Goal: Information Seeking & Learning: Learn about a topic

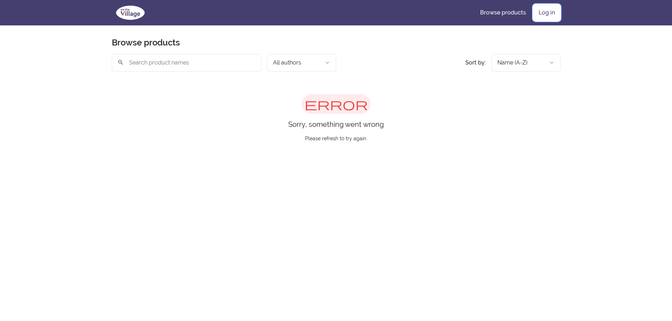
click at [550, 11] on link "Log in" at bounding box center [547, 12] width 28 height 17
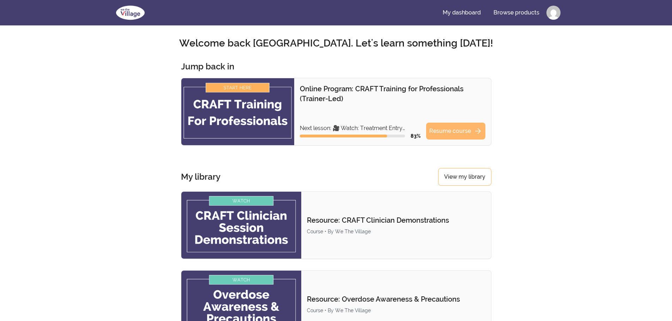
click at [452, 130] on link "Resume course arrow_forward" at bounding box center [455, 131] width 59 height 17
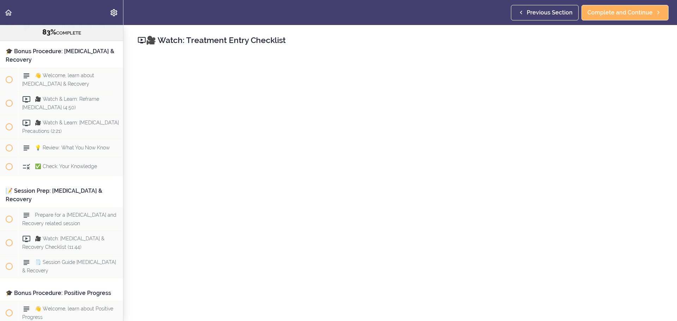
scroll to position [35, 0]
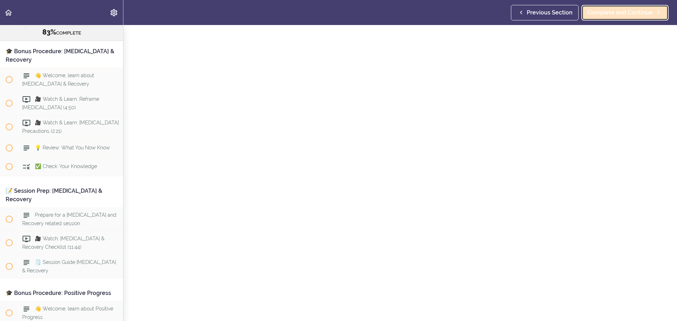
click at [655, 16] on icon at bounding box center [658, 12] width 8 height 7
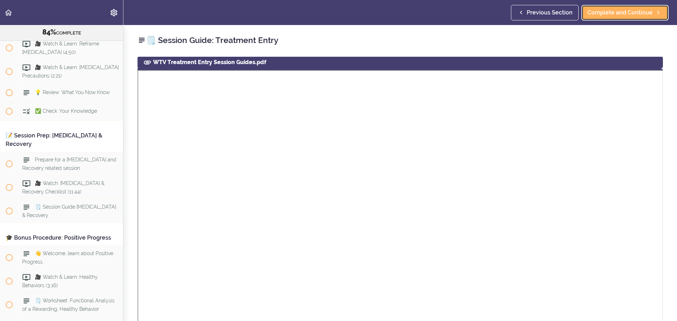
scroll to position [4077, 0]
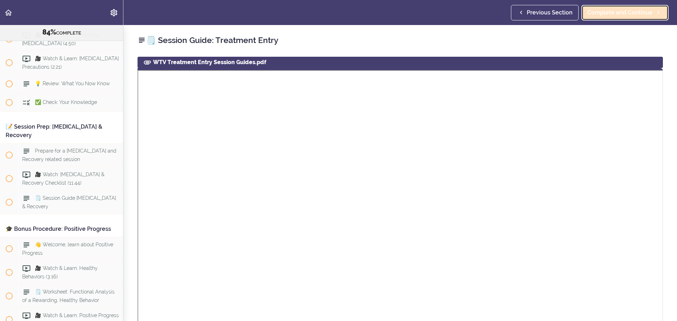
click at [646, 17] on link "Complete and Continue" at bounding box center [625, 13] width 87 height 16
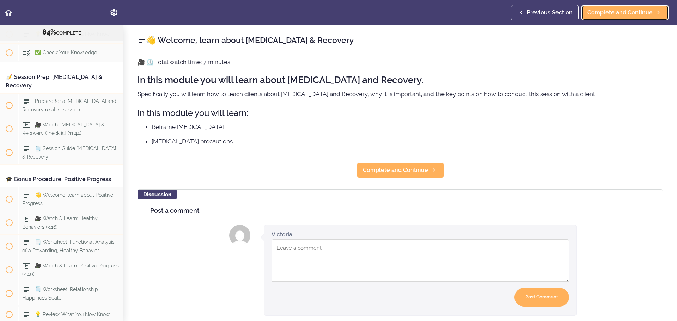
scroll to position [4132, 0]
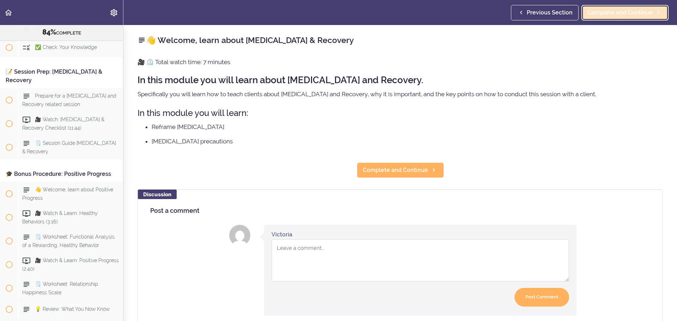
click at [632, 16] on span "Complete and Continue" at bounding box center [620, 12] width 65 height 8
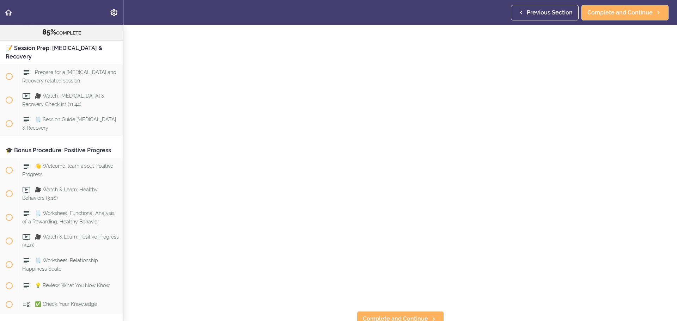
scroll to position [35, 0]
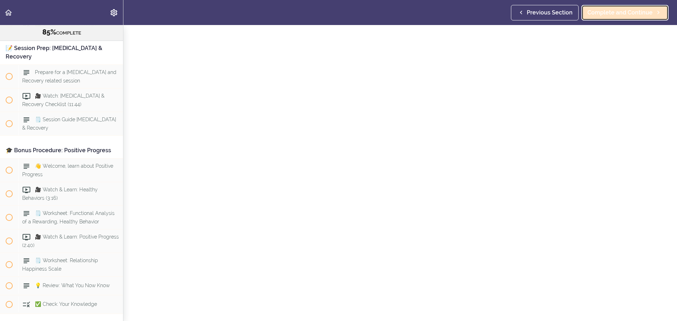
click at [641, 11] on span "Complete and Continue" at bounding box center [620, 12] width 65 height 8
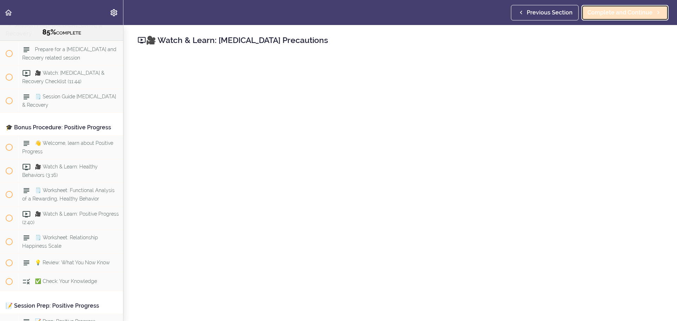
scroll to position [4180, 0]
click at [624, 11] on span "Complete and Continue" at bounding box center [620, 12] width 65 height 8
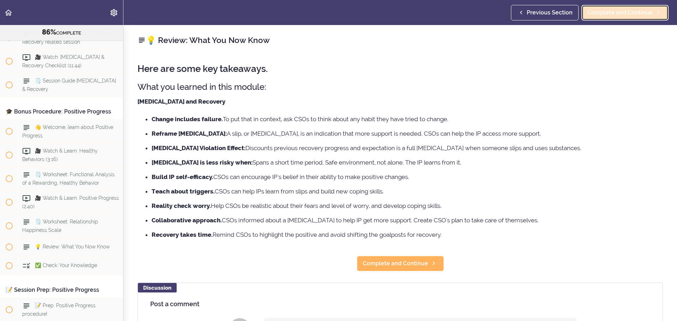
scroll to position [4203, 0]
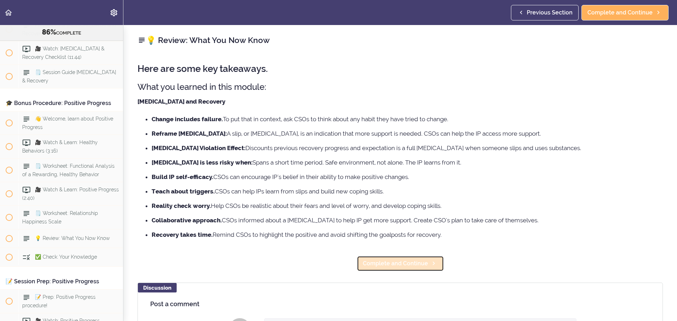
click at [421, 267] on span "Complete and Continue" at bounding box center [395, 264] width 65 height 8
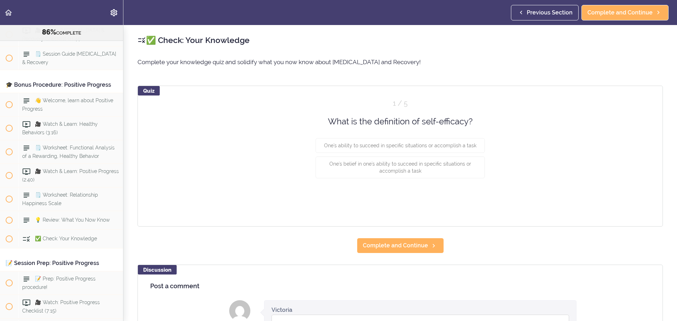
scroll to position [4222, 0]
click at [252, 163] on div "Quiz 1 / 5 What is the definition of self-efficacy? One's ability to succeed in…" at bounding box center [400, 156] width 525 height 141
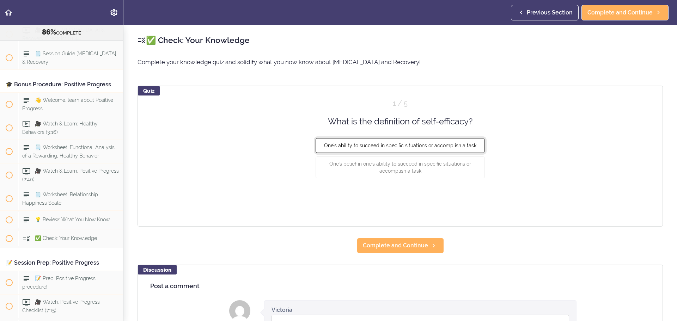
click at [360, 146] on span "One's ability to succeed in specific situations or accomplish a task" at bounding box center [400, 146] width 152 height 6
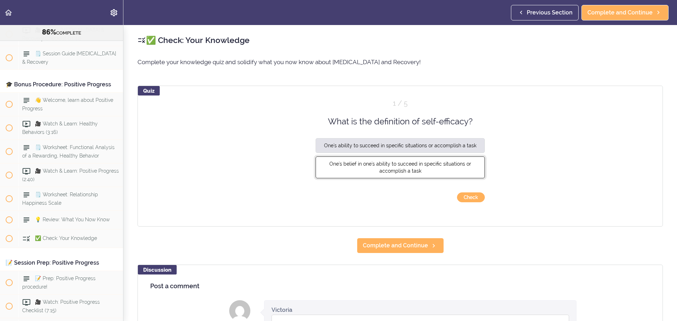
click at [358, 172] on button "One's belief in one's ability to succeed in specific situations or accomplish a…" at bounding box center [400, 168] width 169 height 22
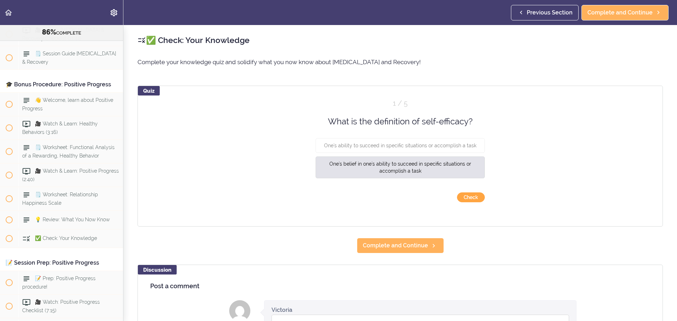
click at [473, 198] on button "Check" at bounding box center [471, 198] width 28 height 10
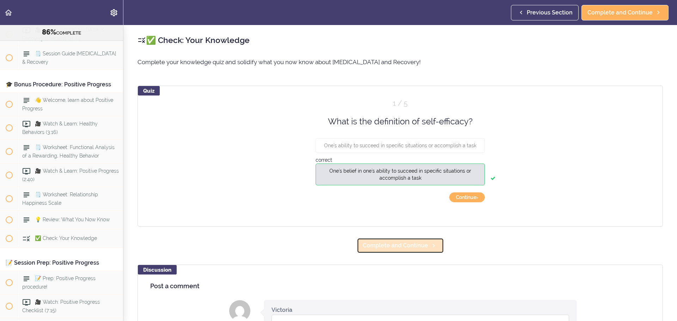
click at [427, 241] on link "Complete and Continue" at bounding box center [400, 246] width 87 height 16
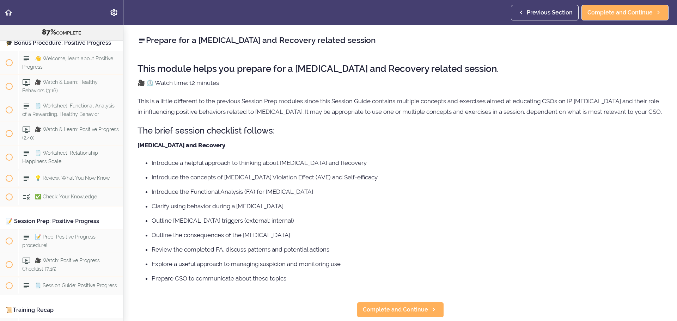
scroll to position [12, 0]
click at [536, 22] on div "Previous Section Complete and Continue" at bounding box center [591, 12] width 160 height 25
click at [536, 18] on link "Previous Section" at bounding box center [545, 13] width 68 height 16
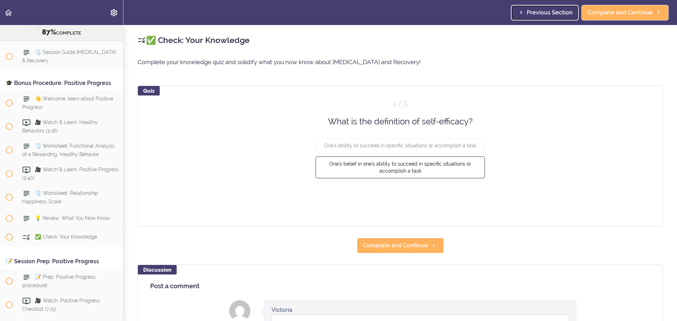
scroll to position [4222, 0]
click at [410, 165] on span "One's belief in one's ability to succeed in specific situations or accomplish a…" at bounding box center [400, 167] width 142 height 13
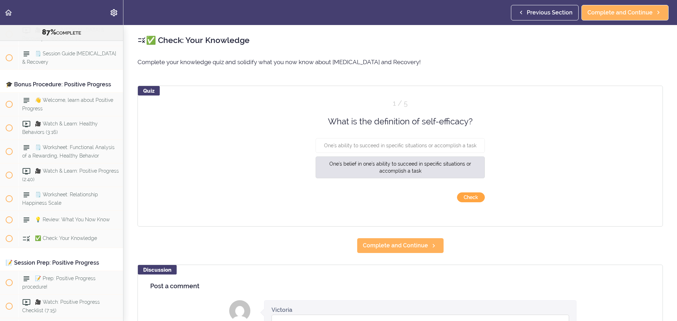
click at [467, 199] on button "Check" at bounding box center [471, 198] width 28 height 10
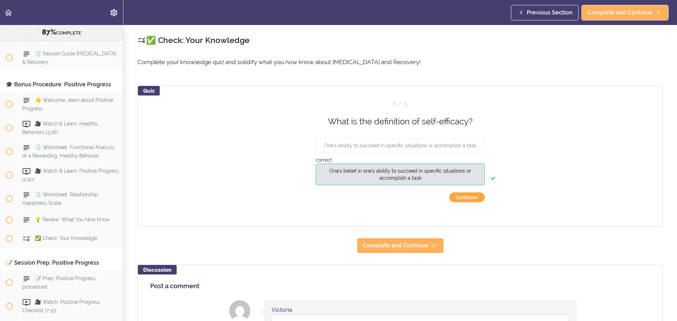
click at [471, 200] on button "Continue ›" at bounding box center [467, 198] width 36 height 10
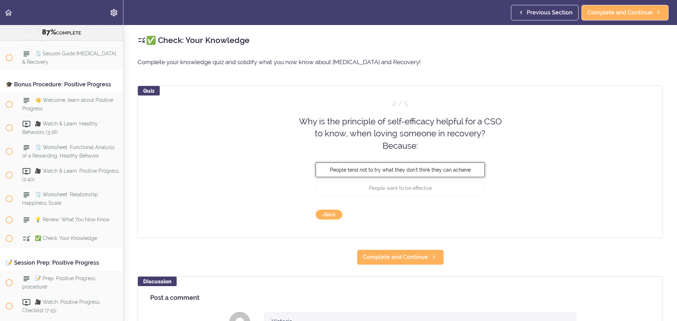
click at [457, 174] on button "People tend not to try what they don't think they can achieve" at bounding box center [400, 170] width 169 height 15
click at [476, 211] on button "Check" at bounding box center [471, 215] width 28 height 10
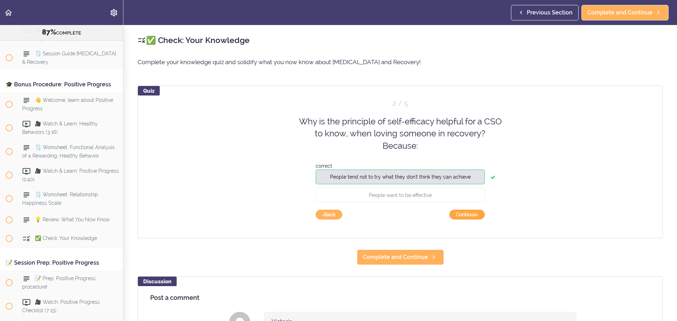
click at [476, 214] on button "Continue ›" at bounding box center [467, 215] width 36 height 10
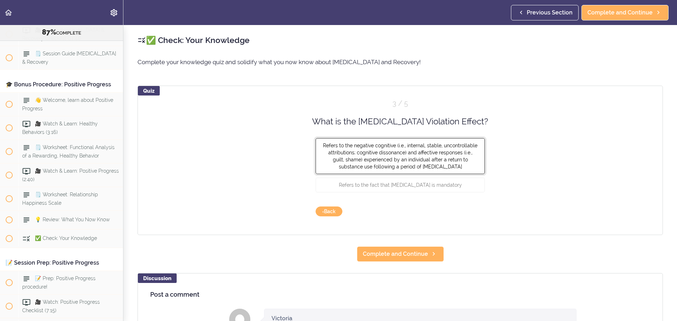
click at [364, 158] on span "Refers to the negative cognitive (i.e., internal, stable, uncontrollable attrib…" at bounding box center [400, 156] width 154 height 27
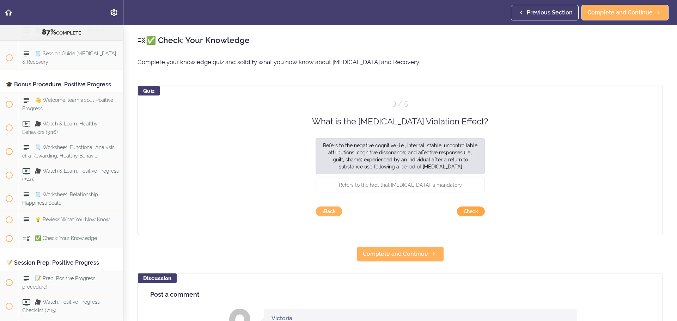
click at [469, 211] on button "Check" at bounding box center [471, 212] width 28 height 10
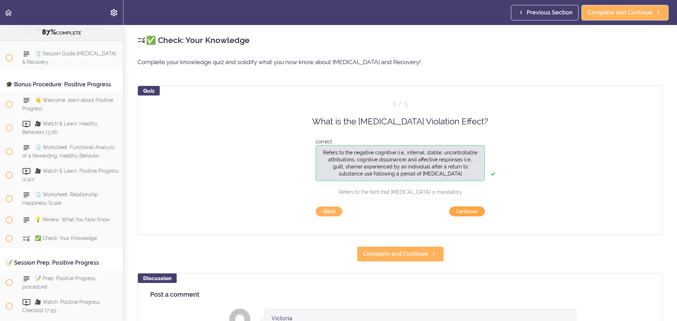
click at [468, 211] on button "Continue ›" at bounding box center [467, 212] width 36 height 10
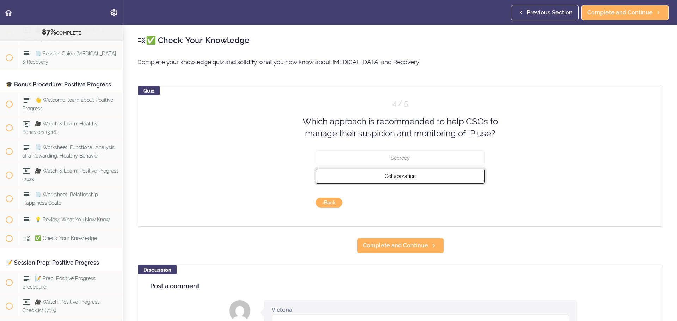
click at [435, 179] on button "Collaboration" at bounding box center [400, 176] width 169 height 15
click at [474, 203] on button "Check" at bounding box center [471, 203] width 28 height 10
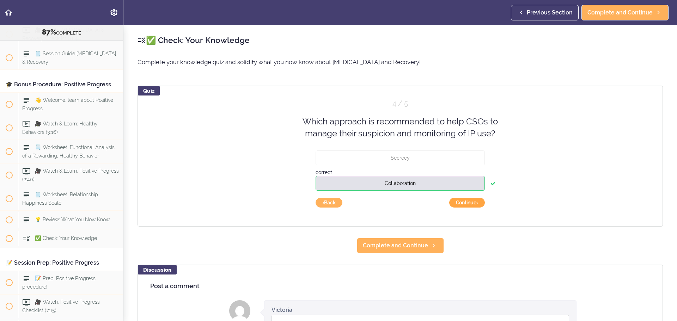
click at [473, 201] on button "Continue ›" at bounding box center [467, 203] width 36 height 10
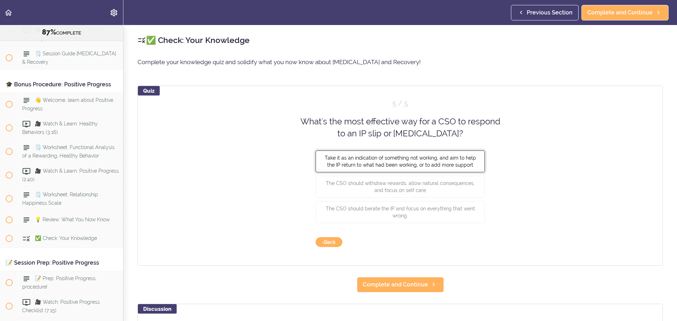
click at [463, 165] on span "Take it as an indication of something not working, and aim to help the IP retur…" at bounding box center [400, 161] width 151 height 13
click at [473, 244] on button "Check" at bounding box center [471, 242] width 28 height 10
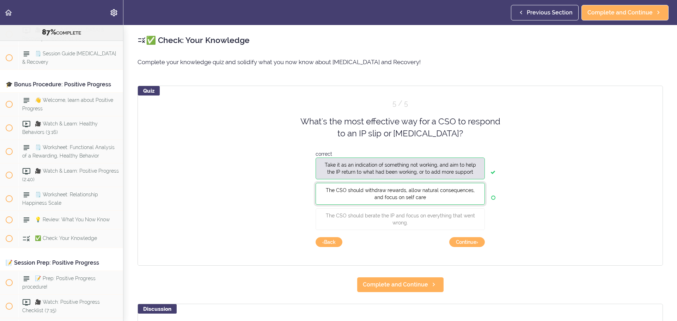
drag, startPoint x: 453, startPoint y: 190, endPoint x: 446, endPoint y: 192, distance: 6.9
click at [452, 188] on span "The CSO should withdraw rewards, allow natural consequences, and focus on self …" at bounding box center [400, 193] width 149 height 13
click at [458, 243] on button "Continue ›" at bounding box center [467, 242] width 36 height 10
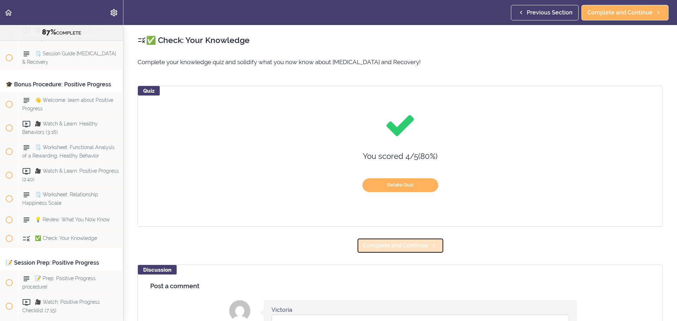
click at [418, 249] on span "Complete and Continue" at bounding box center [395, 246] width 65 height 8
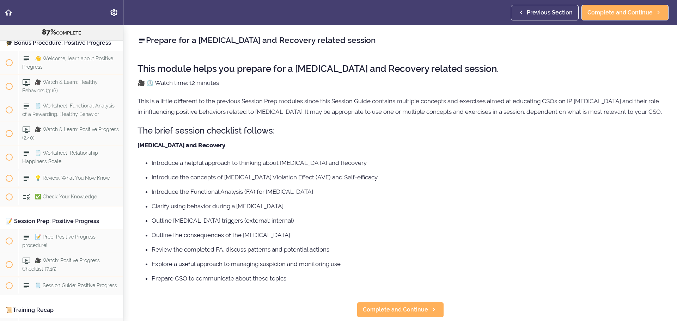
scroll to position [12, 0]
click at [404, 312] on link "Complete and Continue" at bounding box center [400, 310] width 87 height 16
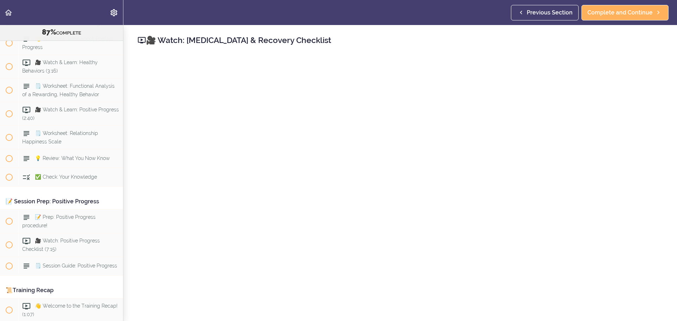
scroll to position [35, 0]
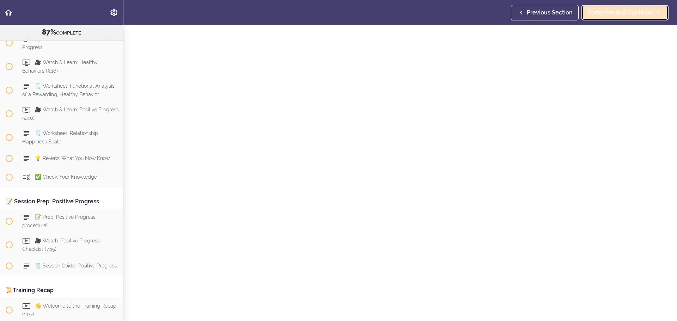
click at [626, 5] on link "Complete and Continue" at bounding box center [625, 13] width 87 height 16
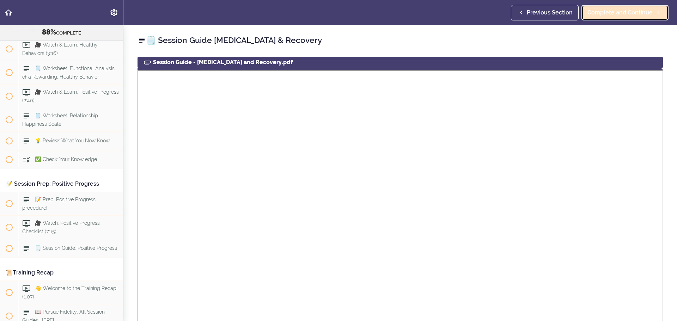
scroll to position [4311, 0]
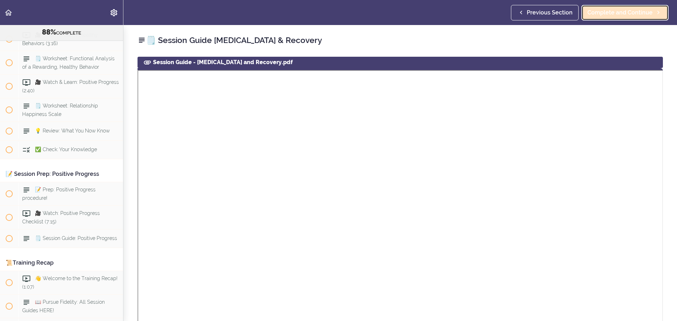
click at [647, 16] on span "Complete and Continue" at bounding box center [620, 12] width 65 height 8
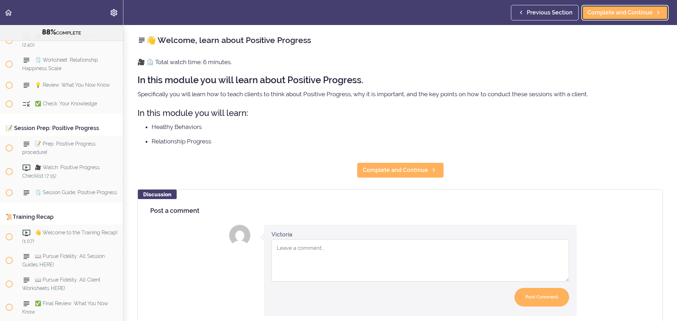
scroll to position [4357, 0]
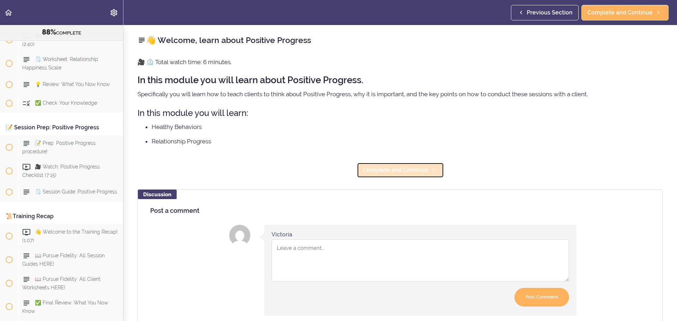
click at [373, 176] on link "Complete and Continue" at bounding box center [400, 171] width 87 height 16
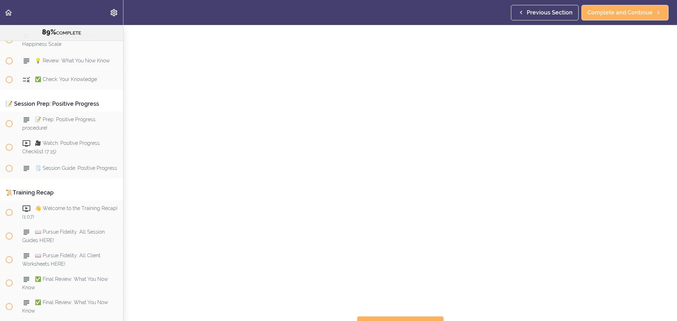
scroll to position [35, 0]
click at [615, 15] on span "Complete and Continue" at bounding box center [620, 12] width 65 height 8
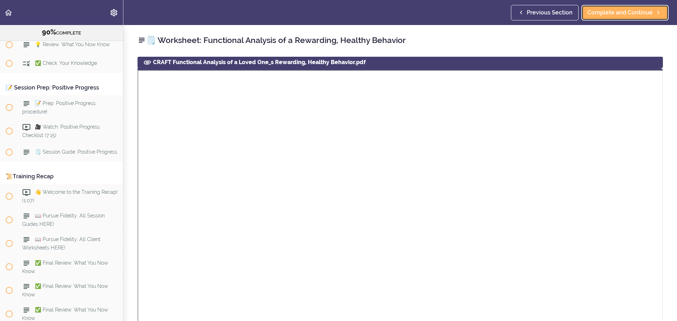
scroll to position [4405, 0]
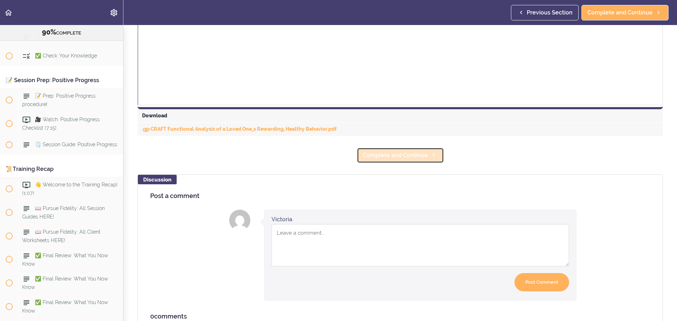
click at [421, 153] on span "Complete and Continue" at bounding box center [395, 155] width 65 height 8
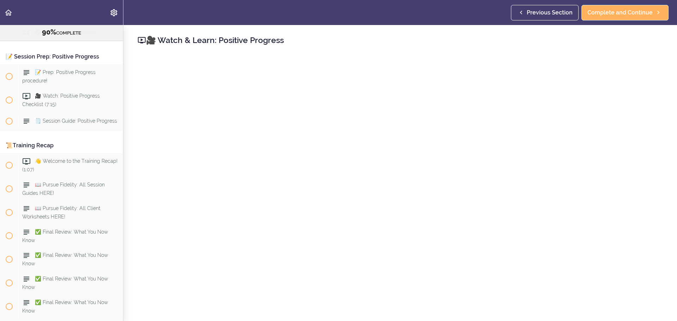
scroll to position [35, 0]
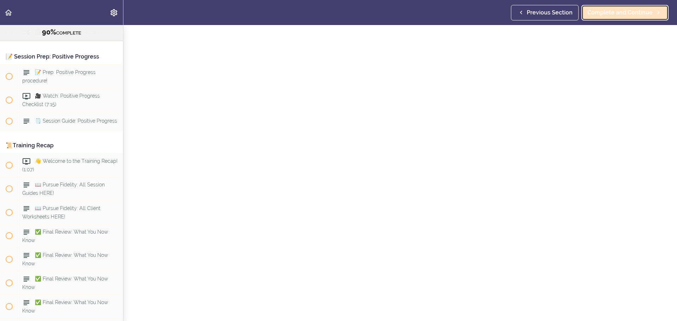
click at [621, 12] on span "Complete and Continue" at bounding box center [620, 12] width 65 height 8
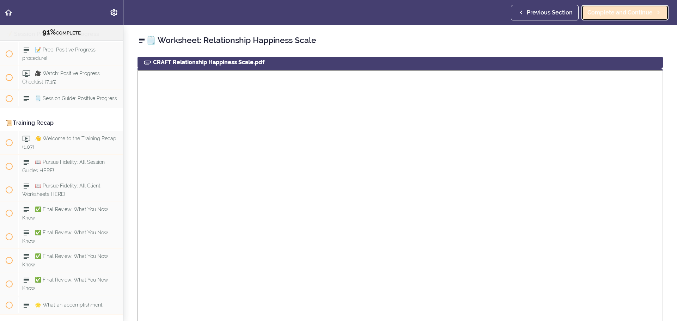
scroll to position [4451, 0]
click at [620, 18] on link "Complete and Continue" at bounding box center [625, 13] width 87 height 16
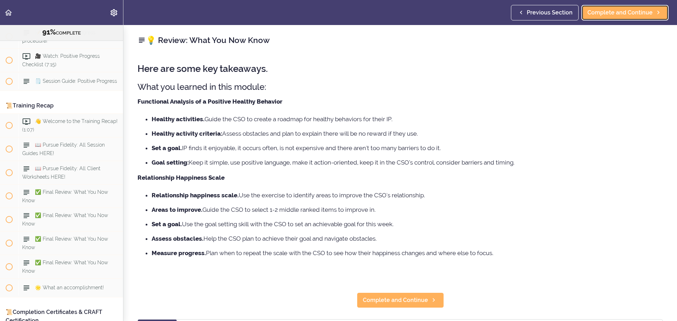
scroll to position [4475, 0]
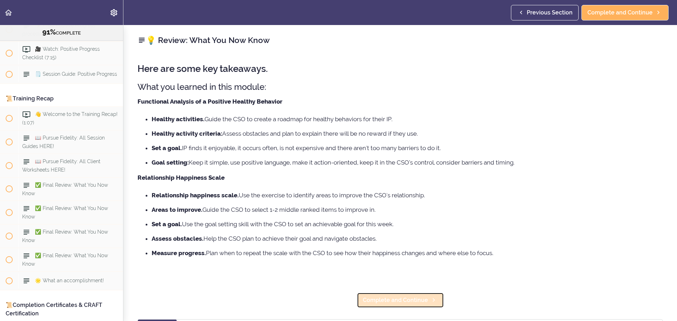
click at [403, 299] on span "Complete and Continue" at bounding box center [395, 300] width 65 height 8
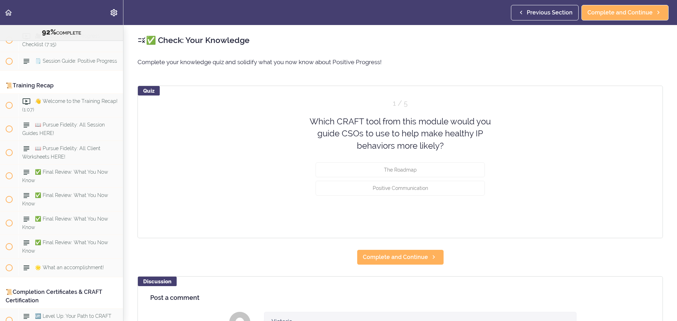
scroll to position [4494, 0]
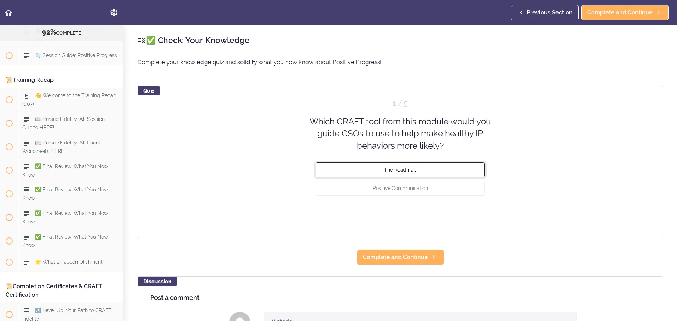
click at [416, 170] on button "The Roadmap" at bounding box center [400, 170] width 169 height 15
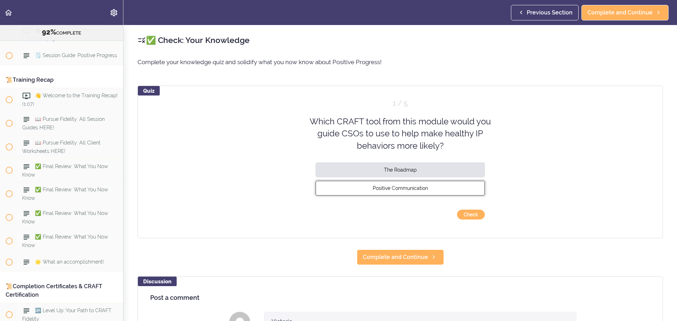
click at [452, 195] on button "Positive Communication" at bounding box center [400, 188] width 169 height 15
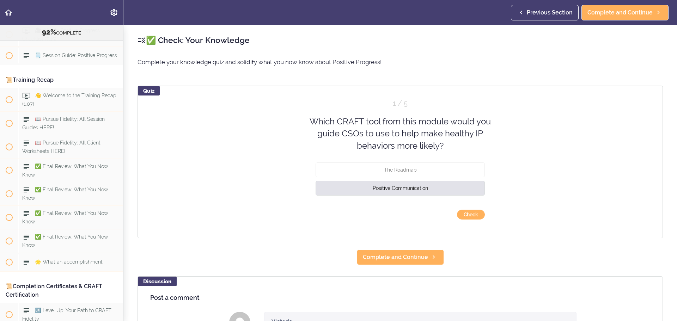
click at [462, 178] on div "The Roadmap" at bounding box center [400, 172] width 169 height 18
click at [463, 172] on button "The Roadmap" at bounding box center [400, 170] width 169 height 15
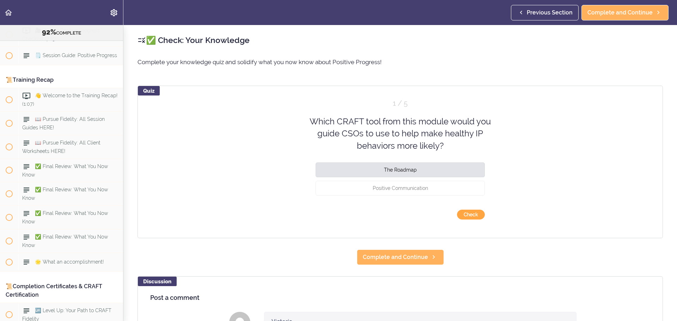
click at [476, 212] on button "Check" at bounding box center [471, 215] width 28 height 10
